Goal: Transaction & Acquisition: Purchase product/service

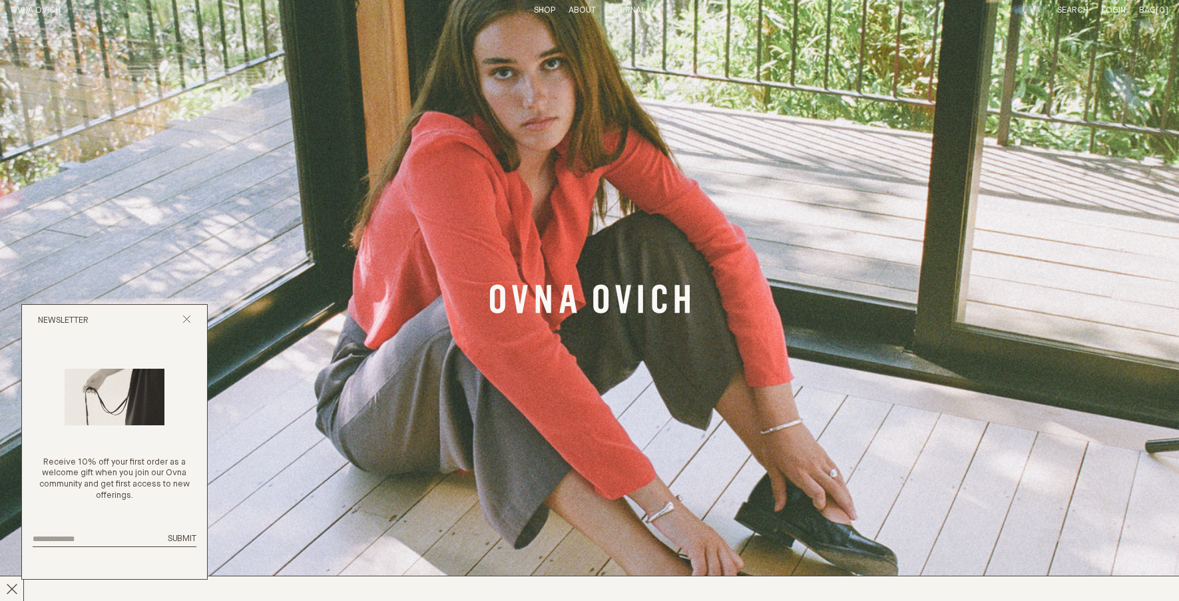
click at [542, 12] on link "Shop" at bounding box center [544, 10] width 21 height 9
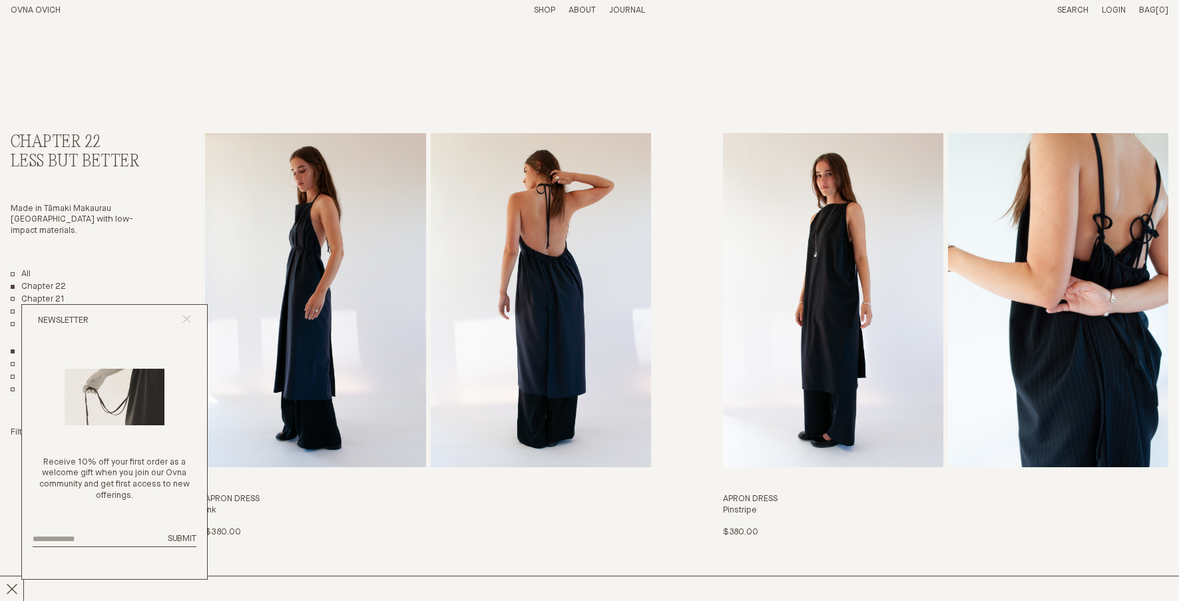
click at [185, 322] on icon "Close popup" at bounding box center [186, 319] width 9 height 9
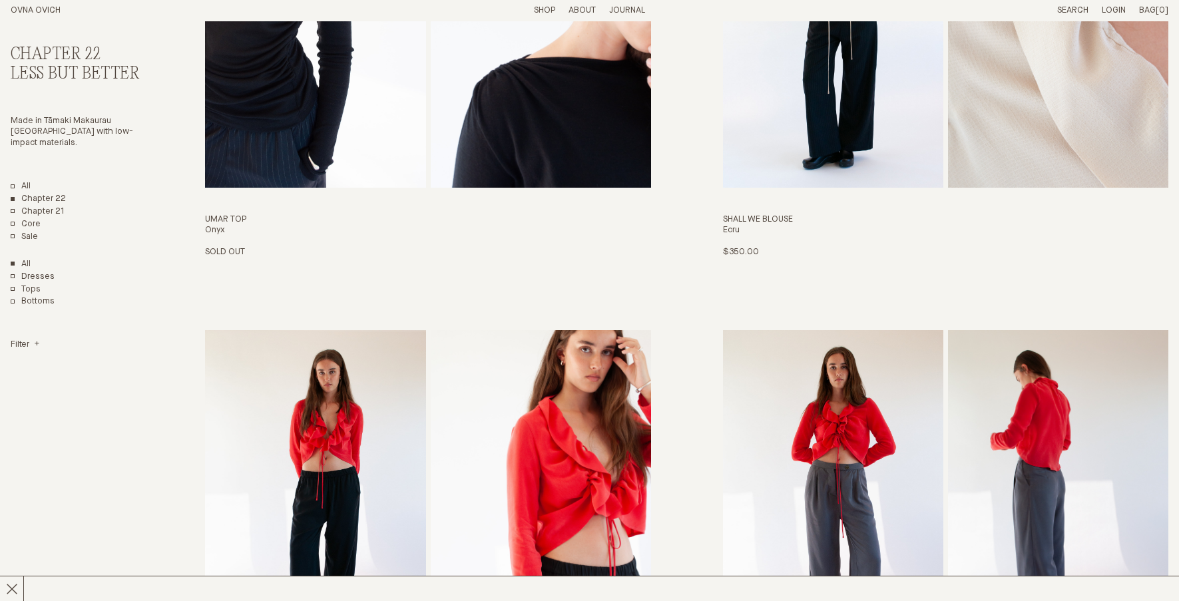
scroll to position [836, 0]
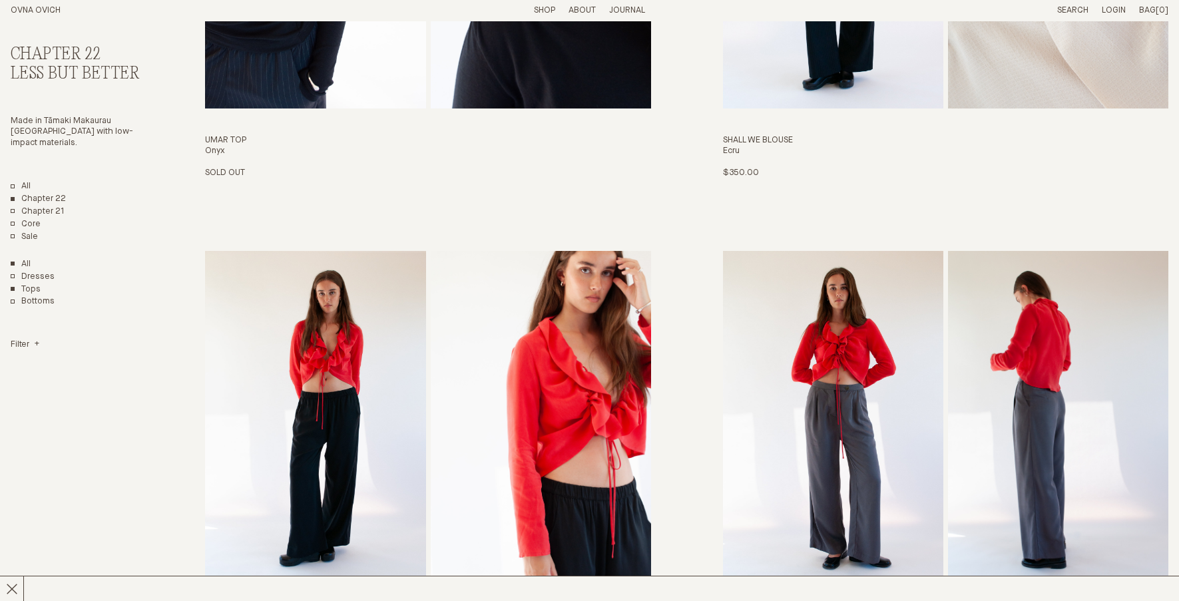
click at [29, 290] on link "Tops" at bounding box center [26, 289] width 30 height 11
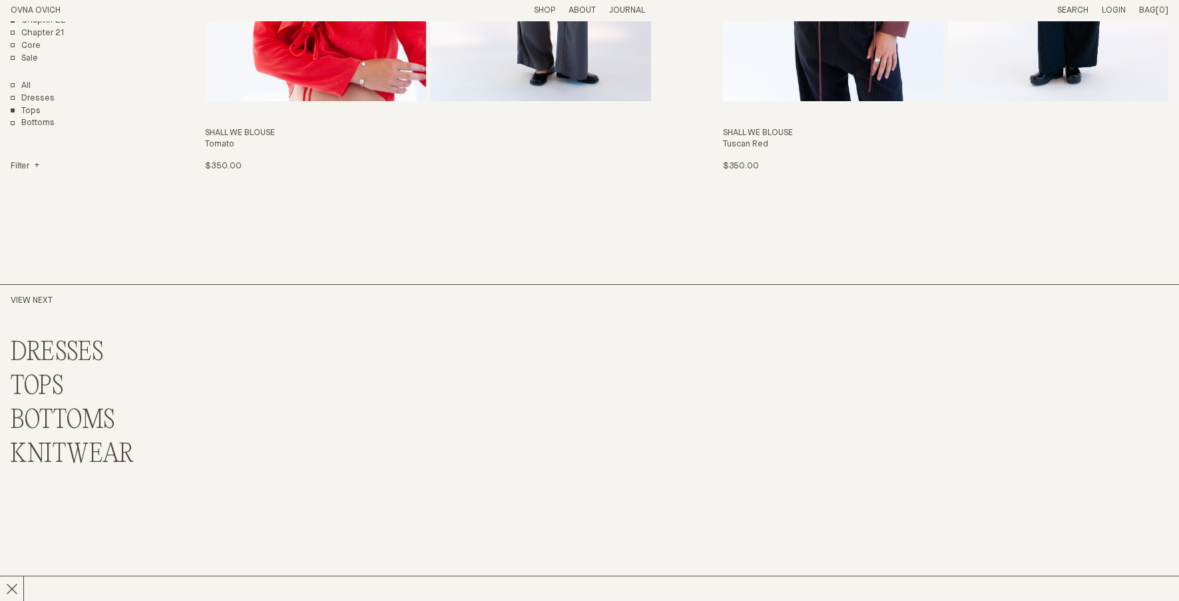
scroll to position [1323, 0]
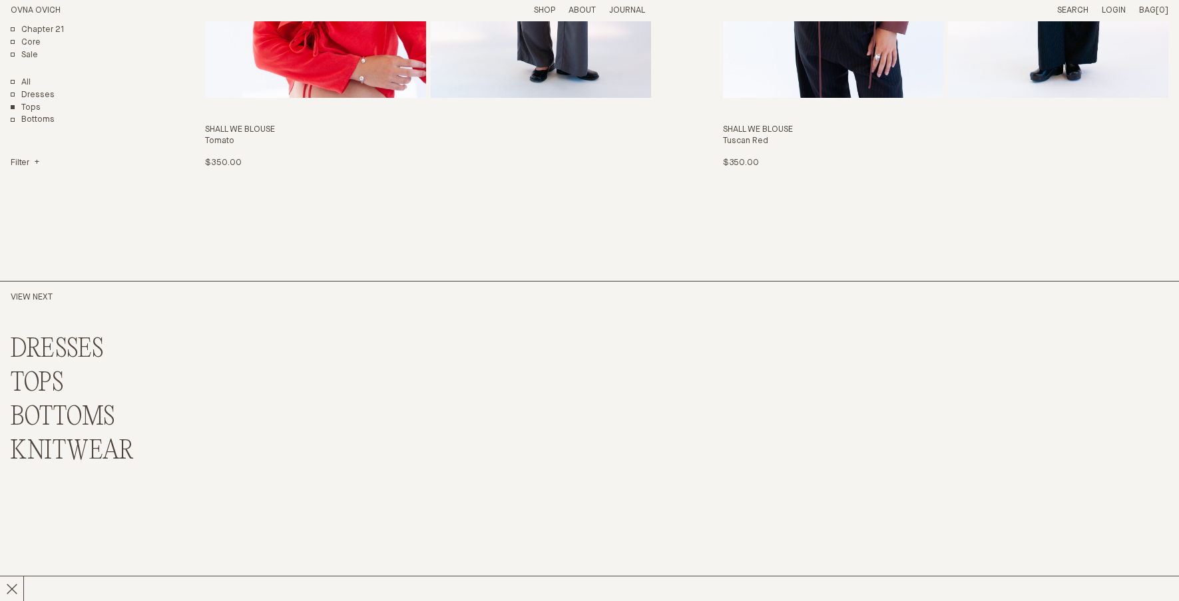
click at [61, 448] on link "KNITWEAR" at bounding box center [72, 451] width 123 height 29
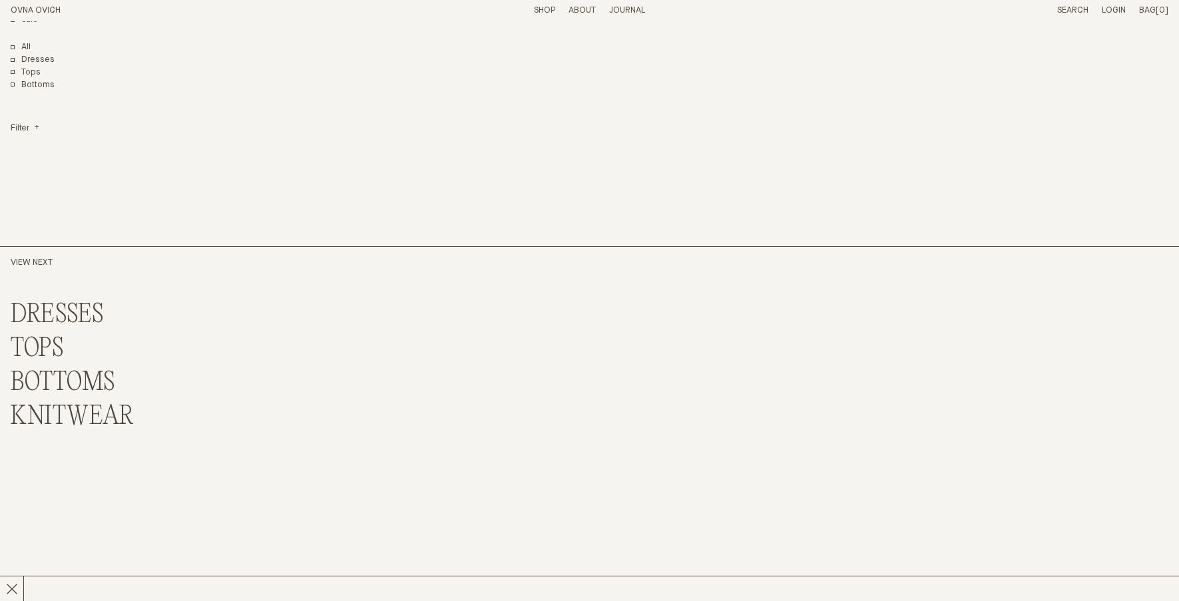
scroll to position [279, 0]
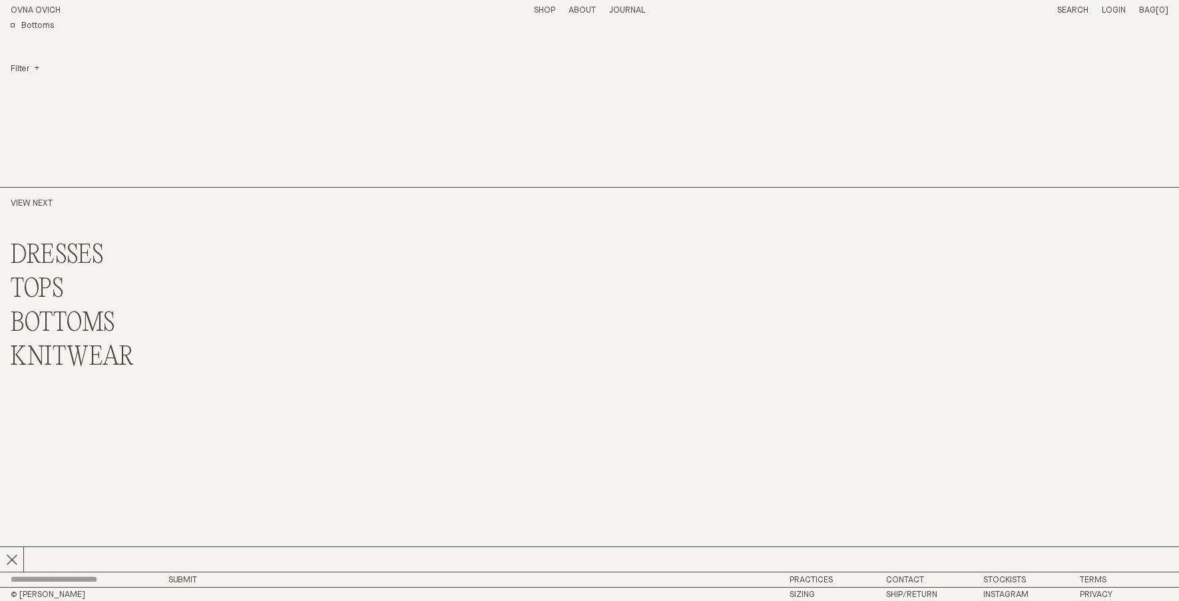
click at [63, 353] on link "KNITWEAR" at bounding box center [72, 357] width 123 height 29
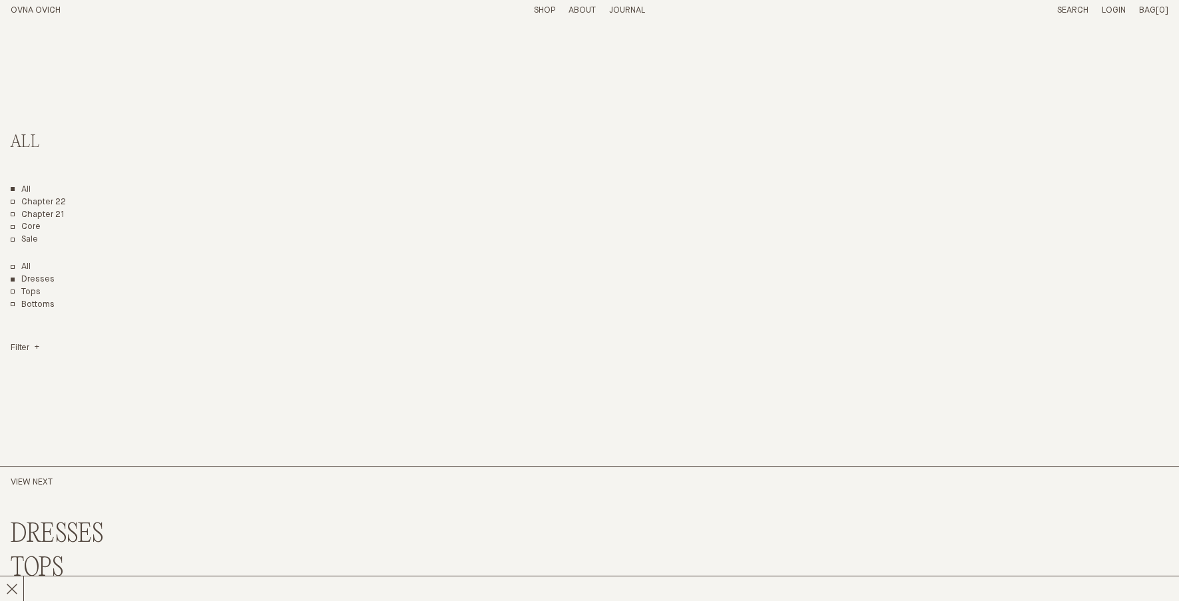
click at [35, 278] on link "Dresses" at bounding box center [33, 279] width 44 height 11
